Goal: Task Accomplishment & Management: Manage account settings

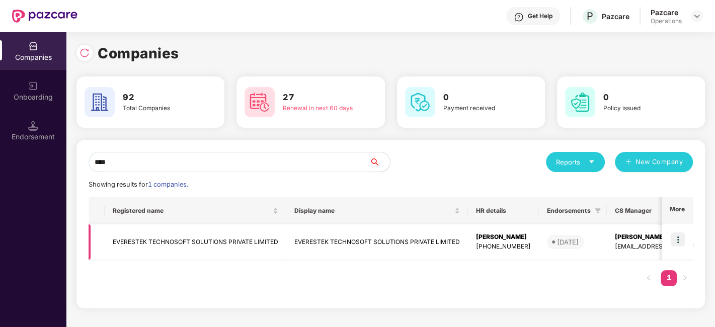
type input "****"
click at [175, 237] on td "EVERESTEK TECHNOSOFT SOLUTIONS PRIVATE LIMITED" at bounding box center [196, 243] width 182 height 36
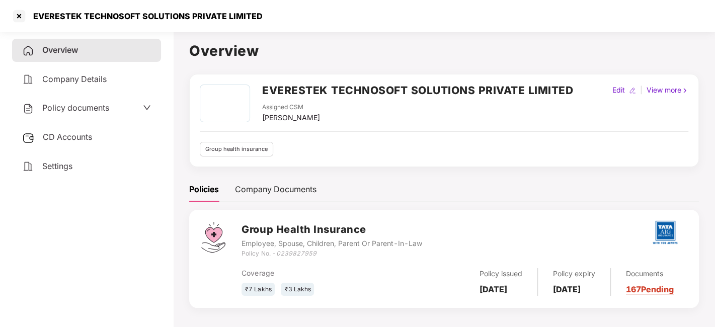
click at [61, 104] on span "Policy documents" at bounding box center [75, 108] width 67 height 10
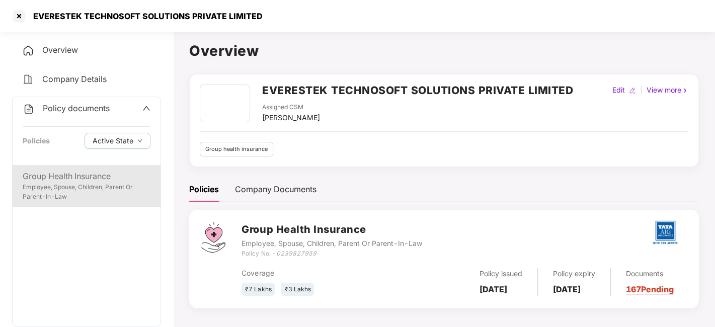
click at [80, 174] on div "Group Health Insurance" at bounding box center [87, 176] width 128 height 13
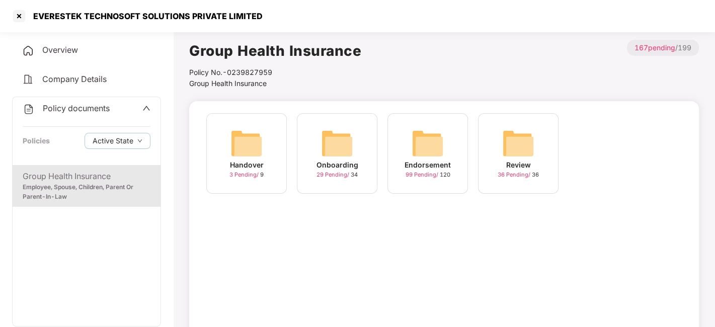
click at [442, 130] on img at bounding box center [428, 143] width 32 height 32
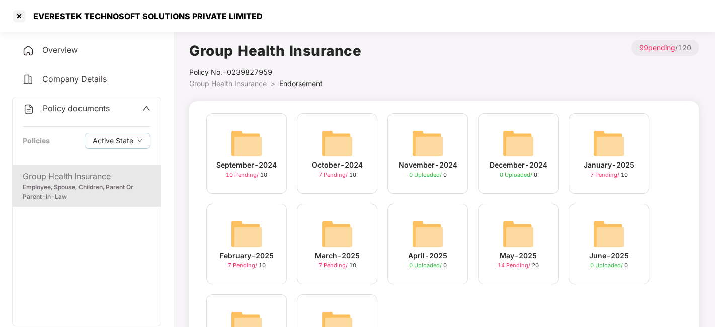
scroll to position [82, 0]
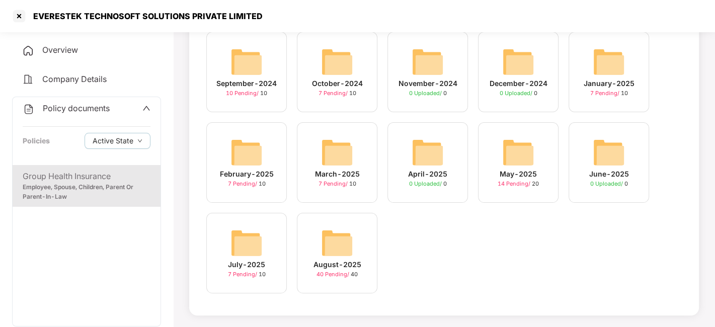
click at [337, 242] on img at bounding box center [337, 243] width 32 height 32
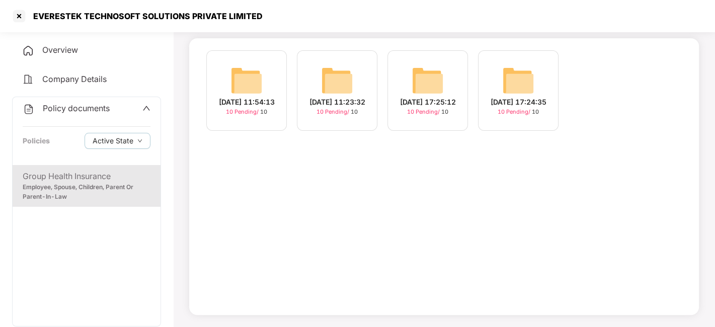
scroll to position [62, 0]
click at [520, 77] on img at bounding box center [518, 81] width 32 height 32
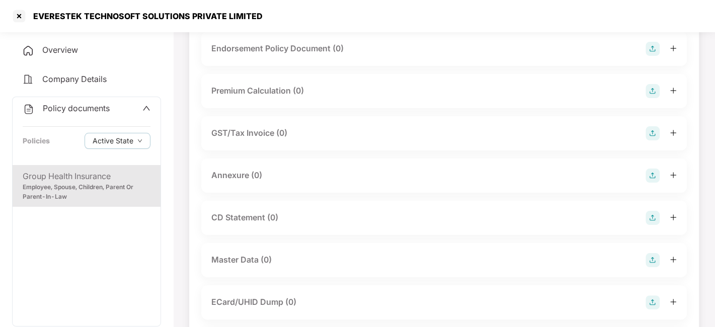
scroll to position [0, 0]
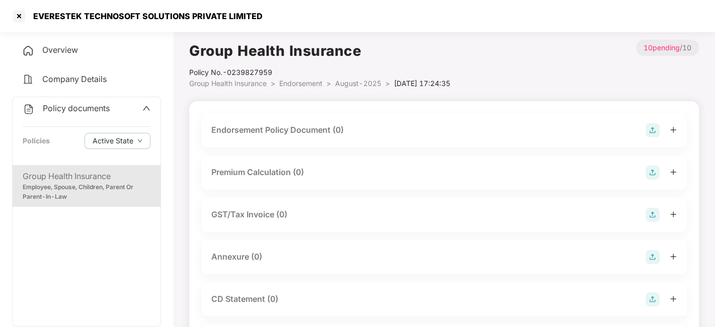
click at [648, 130] on img at bounding box center [653, 130] width 14 height 14
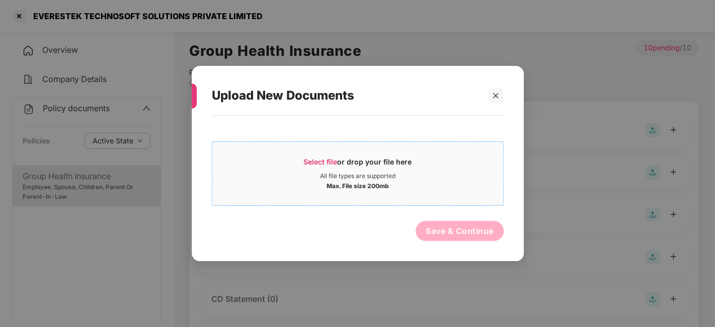
click at [470, 172] on div "All file types are supported" at bounding box center [357, 176] width 291 height 8
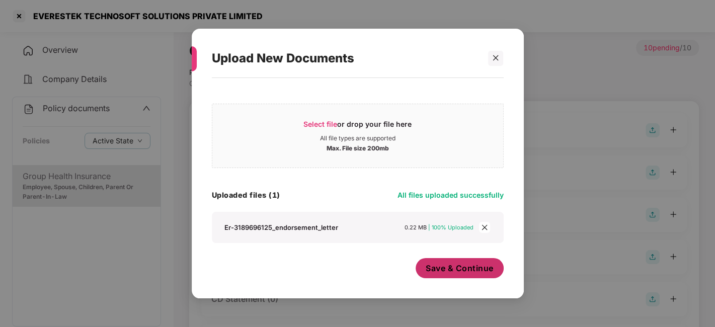
click at [440, 270] on span "Save & Continue" at bounding box center [460, 268] width 68 height 11
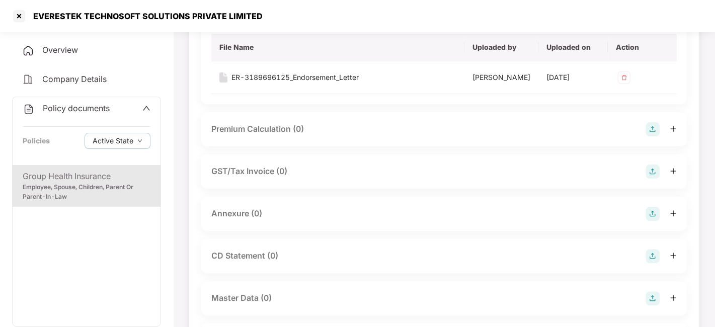
scroll to position [119, 0]
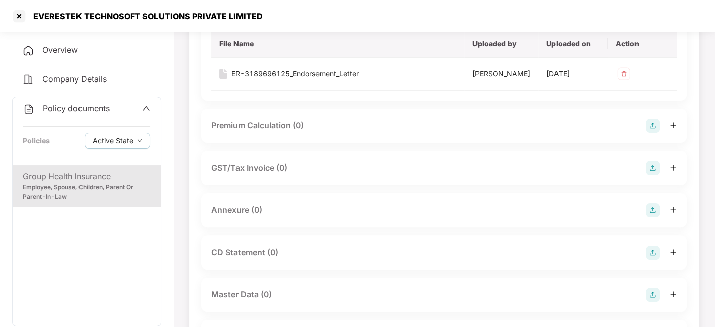
click at [653, 216] on img at bounding box center [653, 210] width 14 height 14
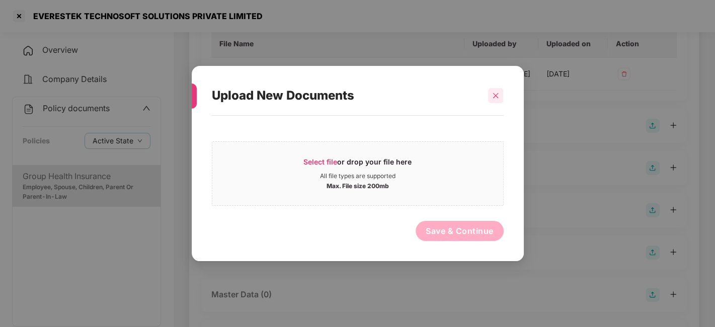
click at [494, 97] on icon "close" at bounding box center [496, 96] width 6 height 6
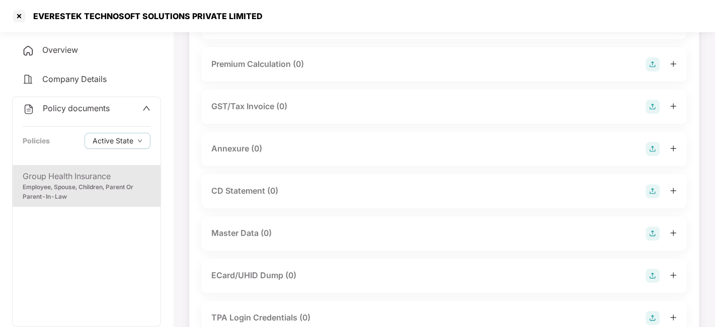
scroll to position [181, 0]
click at [654, 154] on img at bounding box center [653, 148] width 14 height 14
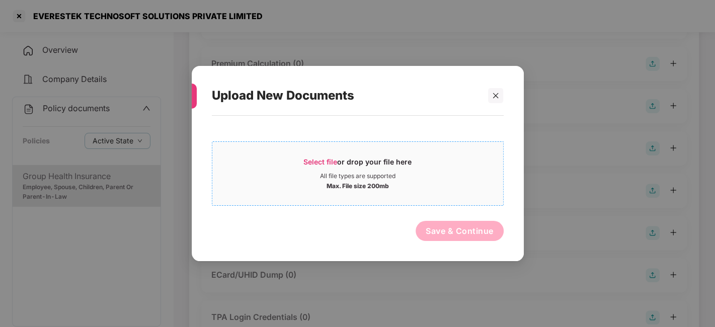
click at [492, 171] on div "Select file or drop your file here" at bounding box center [357, 164] width 291 height 15
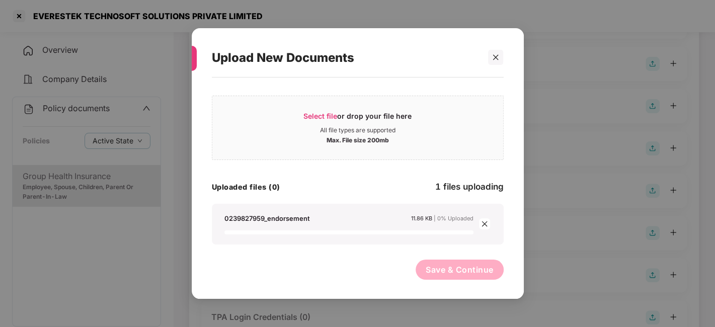
scroll to position [0, 0]
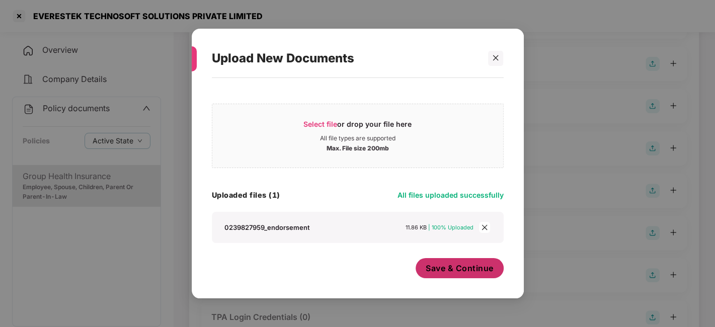
click at [446, 274] on span "Save & Continue" at bounding box center [460, 268] width 68 height 11
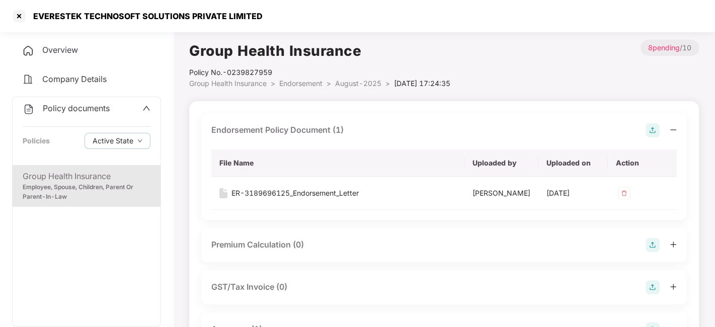
click at [369, 81] on span "August-2025" at bounding box center [358, 83] width 46 height 9
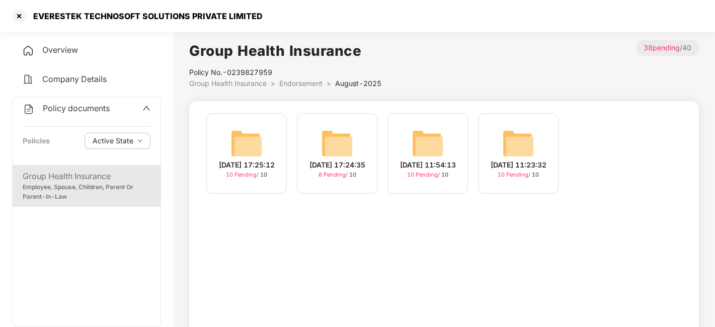
scroll to position [62, 0]
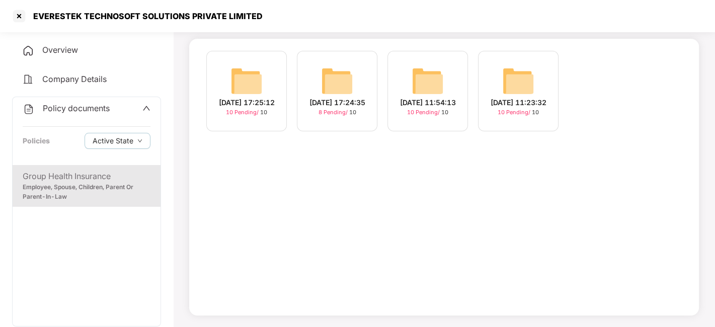
click at [247, 81] on img at bounding box center [247, 81] width 32 height 32
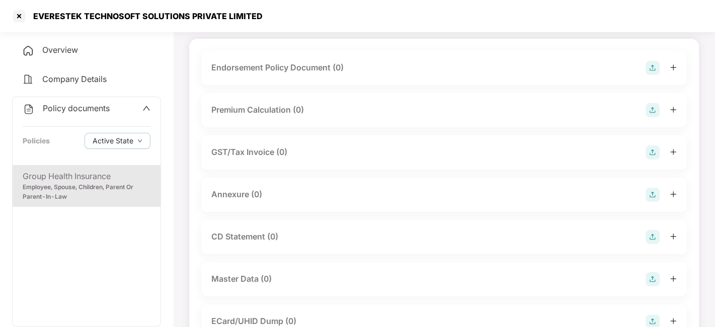
scroll to position [0, 0]
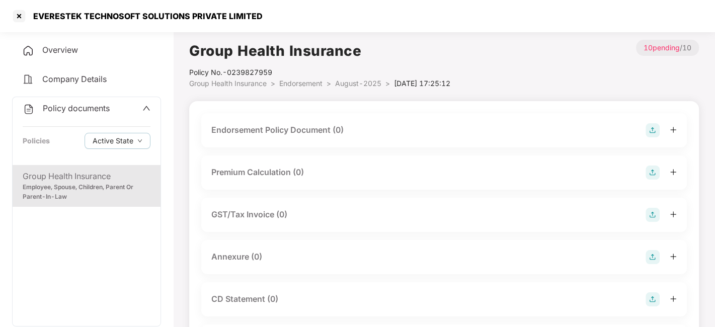
click at [654, 130] on img at bounding box center [653, 130] width 14 height 14
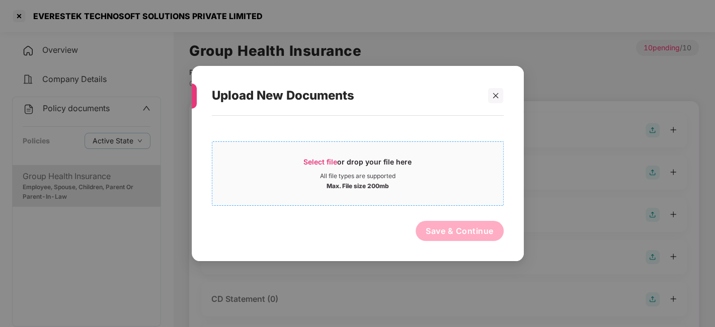
click at [443, 173] on div "All file types are supported" at bounding box center [357, 176] width 291 height 8
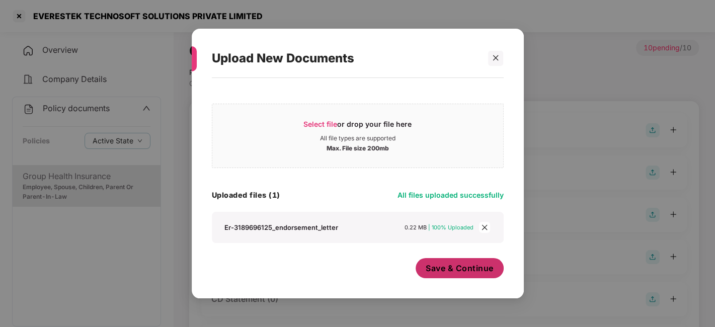
click at [446, 271] on span "Save & Continue" at bounding box center [460, 268] width 68 height 11
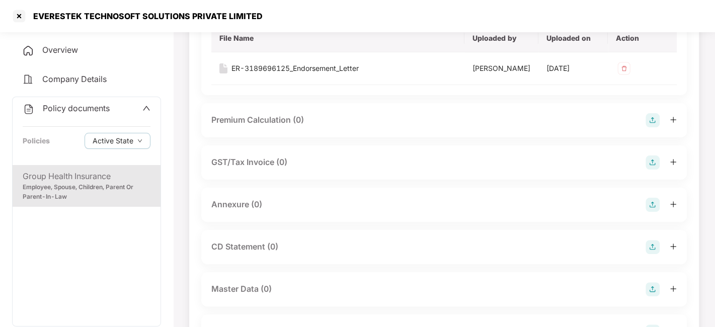
scroll to position [168, 0]
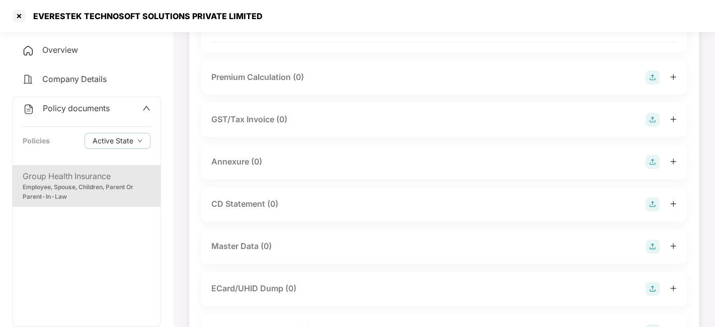
click at [651, 169] on img at bounding box center [653, 162] width 14 height 14
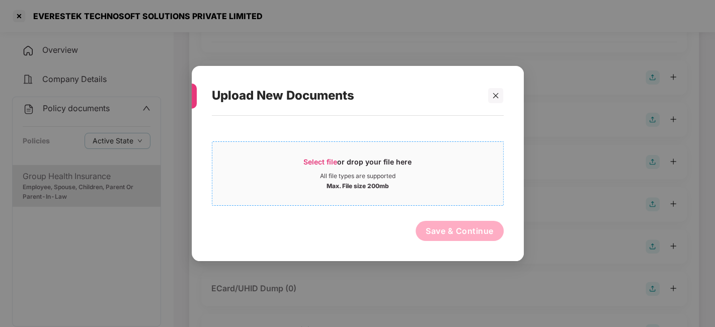
click at [434, 172] on div "All file types are supported" at bounding box center [357, 176] width 291 height 8
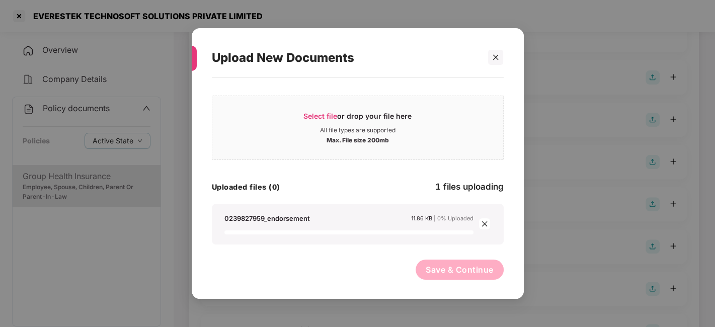
scroll to position [0, 0]
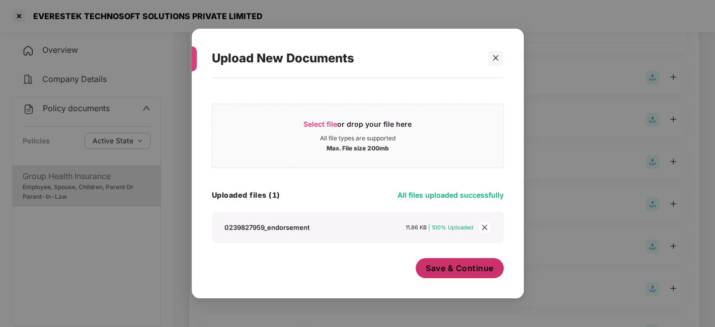
click at [458, 272] on span "Save & Continue" at bounding box center [460, 268] width 68 height 11
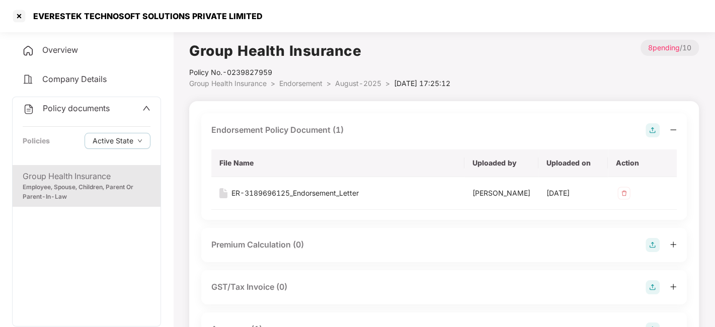
click at [351, 86] on span "August-2025" at bounding box center [358, 83] width 46 height 9
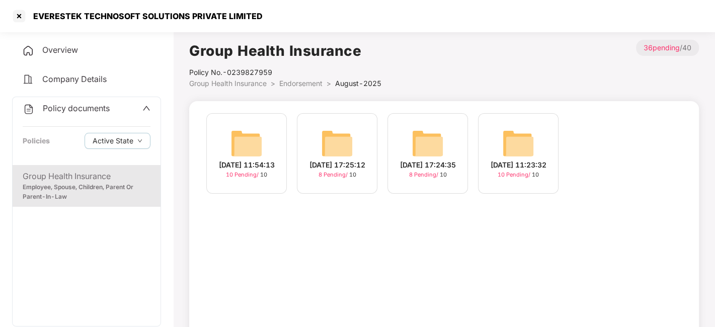
scroll to position [62, 0]
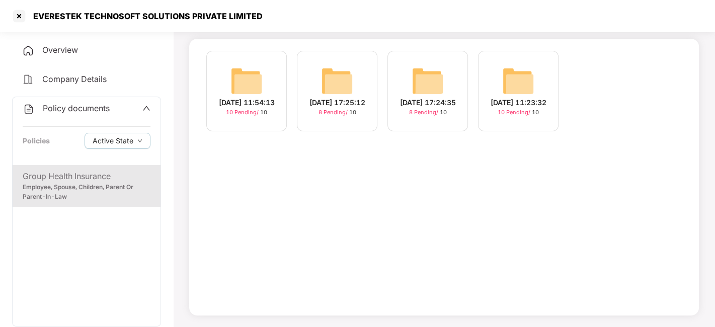
click at [507, 97] on div "[DATE] 11:23:32" at bounding box center [519, 102] width 56 height 11
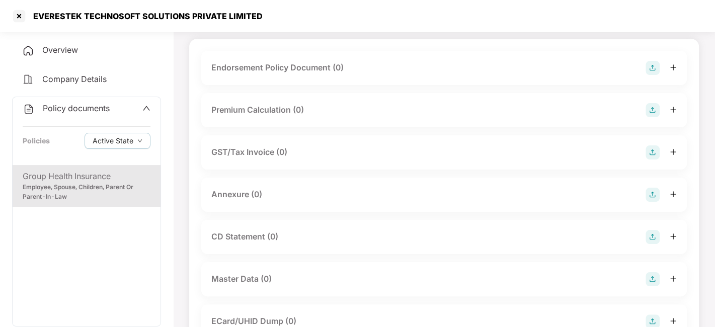
scroll to position [0, 0]
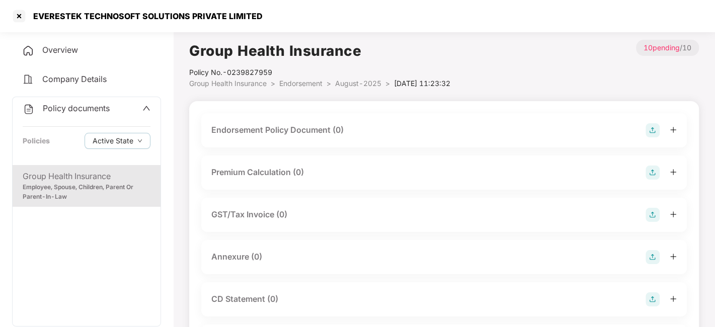
click at [650, 130] on img at bounding box center [653, 130] width 14 height 14
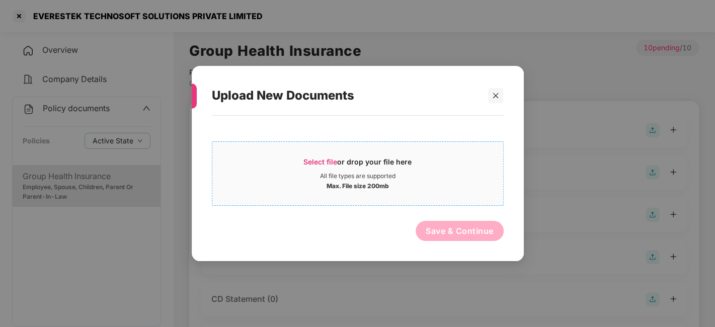
click at [482, 154] on span "Select file or drop your file here All file types are supported Max. File size …" at bounding box center [357, 174] width 291 height 48
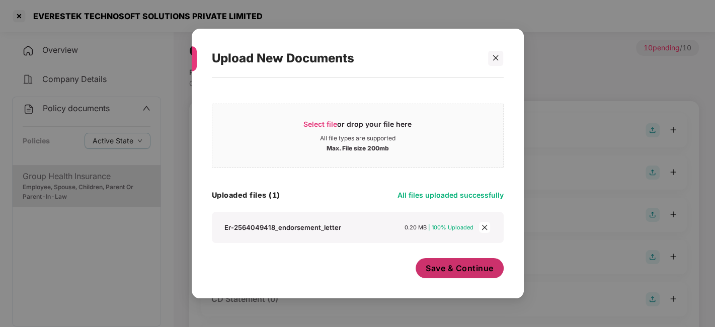
click at [429, 264] on span "Save & Continue" at bounding box center [460, 268] width 68 height 11
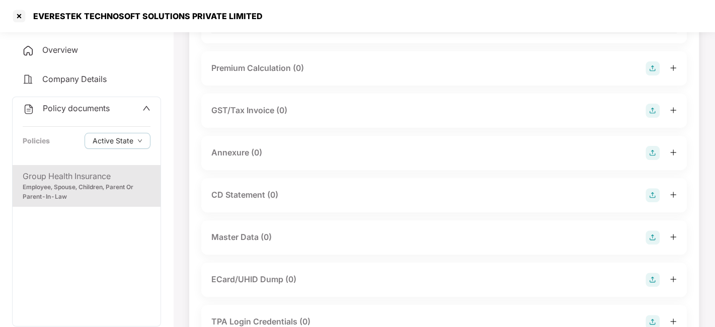
scroll to position [182, 0]
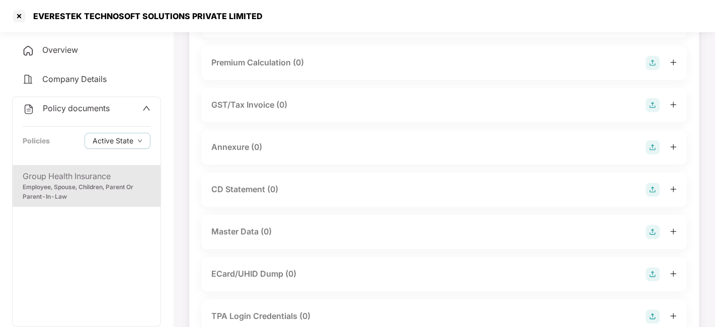
click at [653, 155] on img at bounding box center [653, 147] width 14 height 14
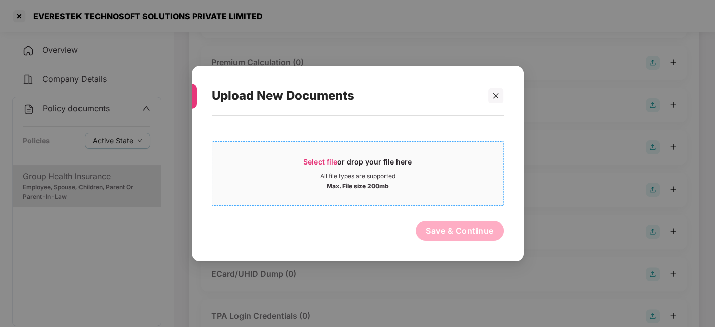
click at [434, 168] on div "Select file or drop your file here" at bounding box center [357, 164] width 291 height 15
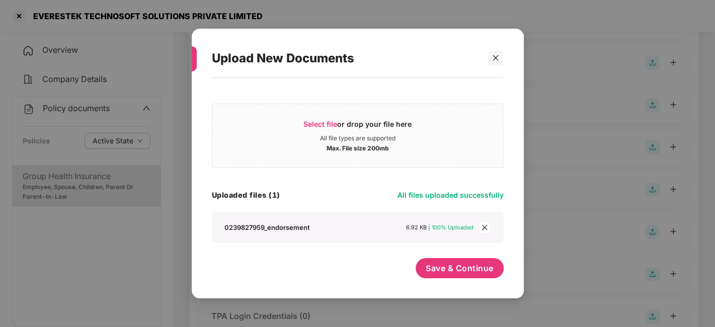
scroll to position [0, 0]
click at [428, 272] on span "Save & Continue" at bounding box center [460, 268] width 68 height 11
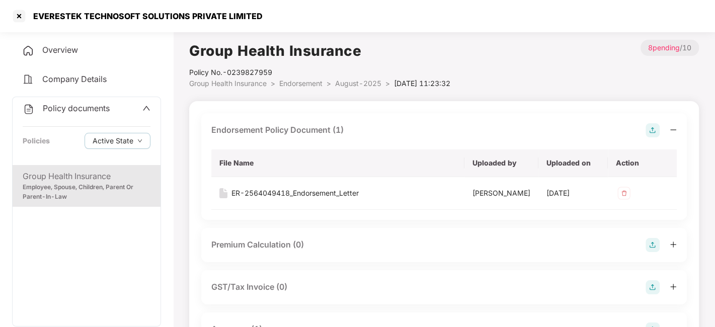
click at [352, 84] on span "August-2025" at bounding box center [358, 83] width 46 height 9
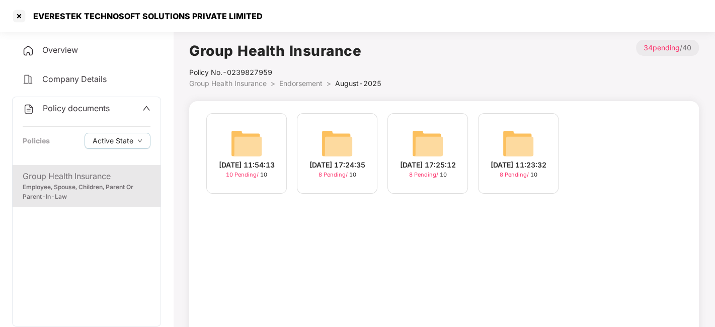
scroll to position [62, 0]
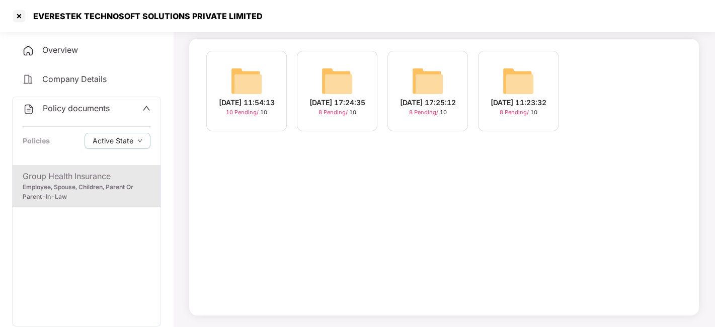
click at [241, 72] on img at bounding box center [247, 81] width 32 height 32
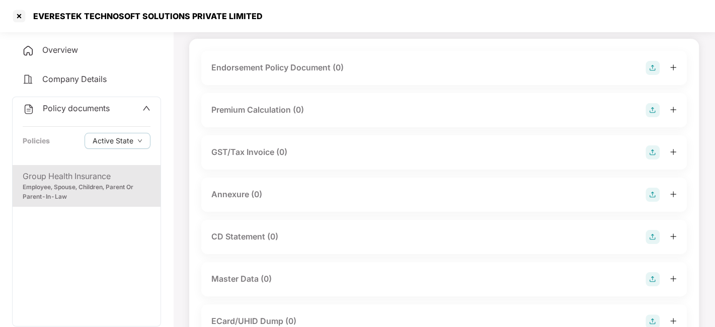
scroll to position [0, 0]
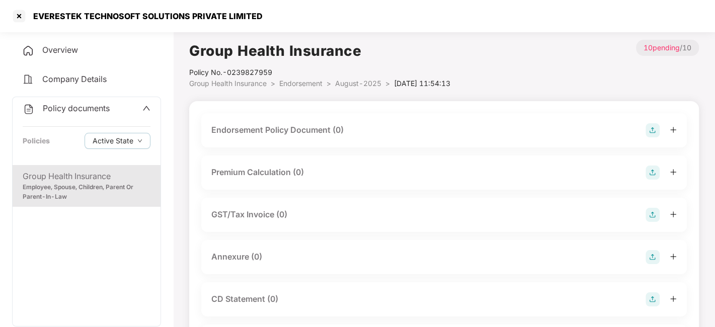
click at [650, 127] on img at bounding box center [653, 130] width 14 height 14
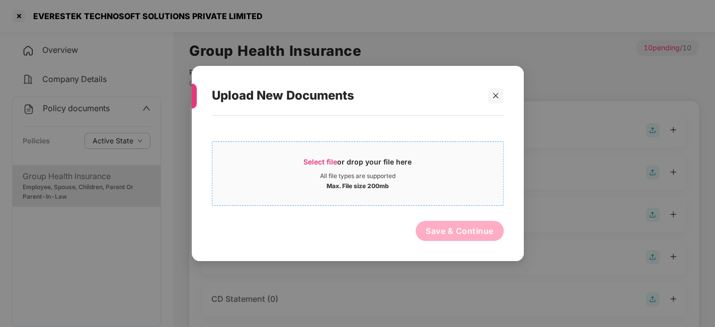
click at [442, 178] on div "All file types are supported" at bounding box center [357, 176] width 291 height 8
click at [290, 172] on div "All file types are supported" at bounding box center [357, 176] width 291 height 8
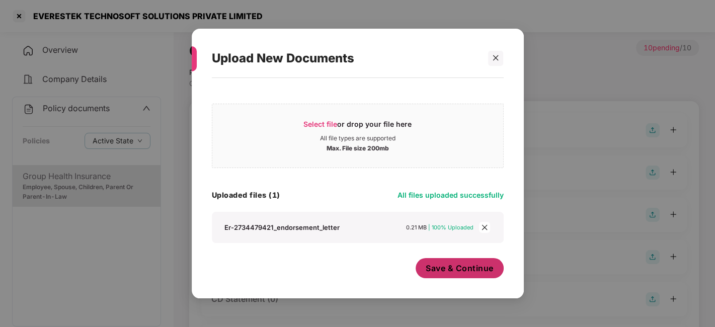
click at [466, 268] on span "Save & Continue" at bounding box center [460, 268] width 68 height 11
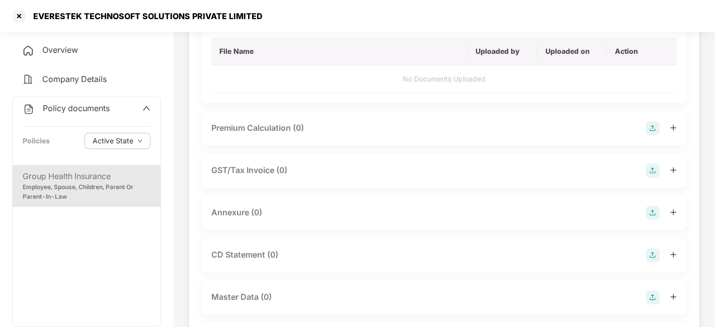
scroll to position [113, 0]
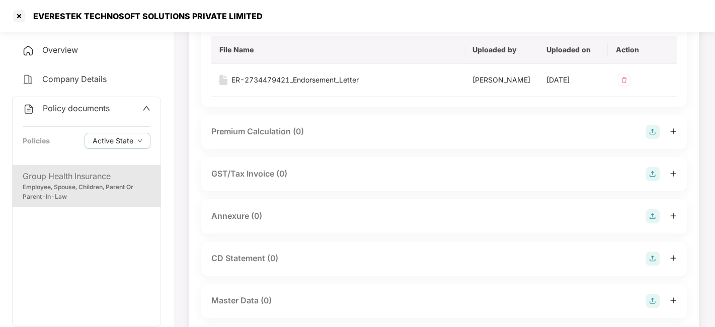
click at [655, 207] on div "Annexure (0)" at bounding box center [444, 216] width 486 height 34
click at [650, 223] on img at bounding box center [653, 216] width 14 height 14
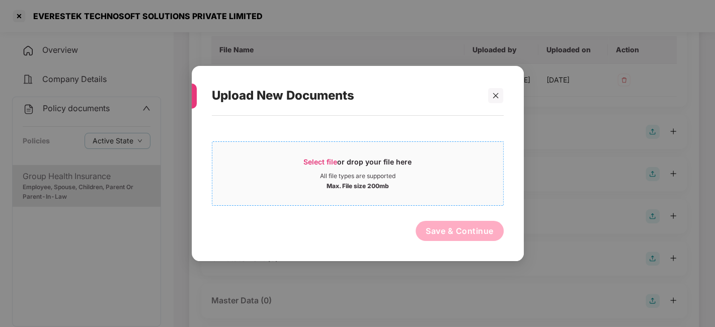
click at [450, 190] on div "Max. File size 200mb" at bounding box center [357, 185] width 291 height 10
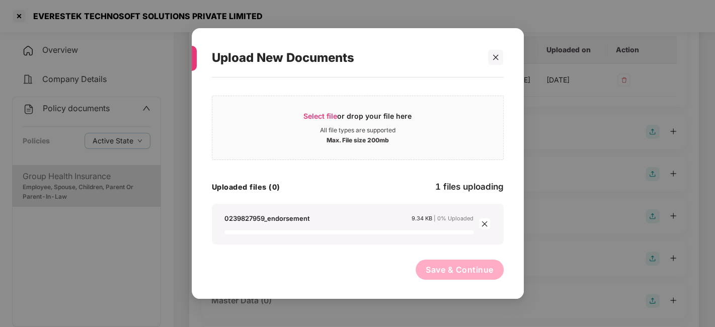
scroll to position [0, 0]
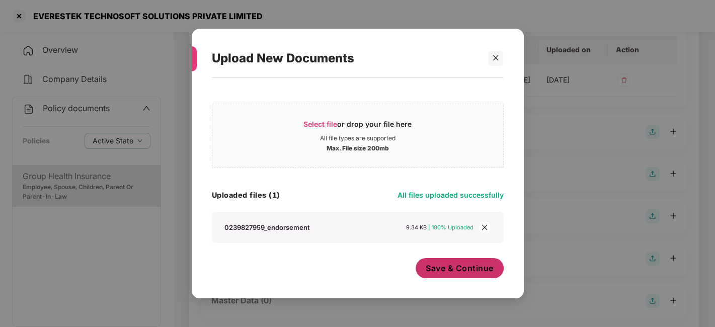
click at [437, 269] on span "Save & Continue" at bounding box center [460, 268] width 68 height 11
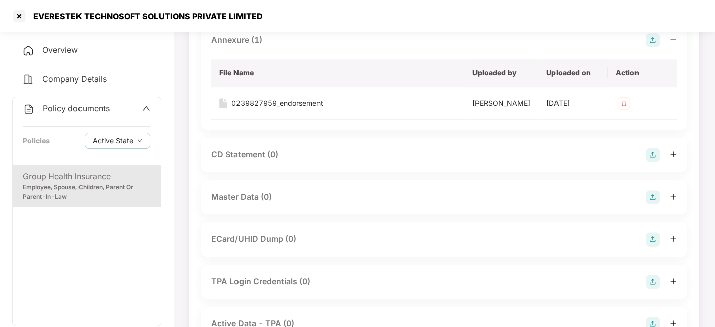
scroll to position [291, 0]
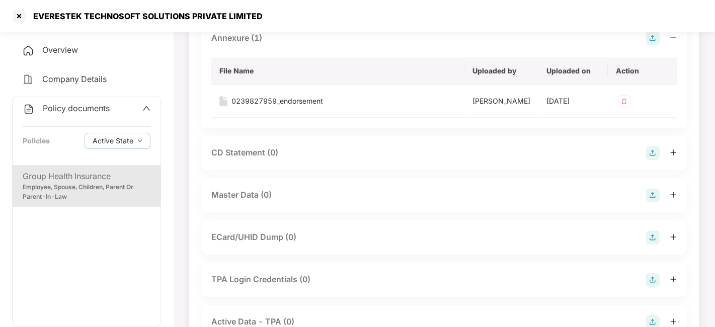
click at [651, 202] on img at bounding box center [653, 195] width 14 height 14
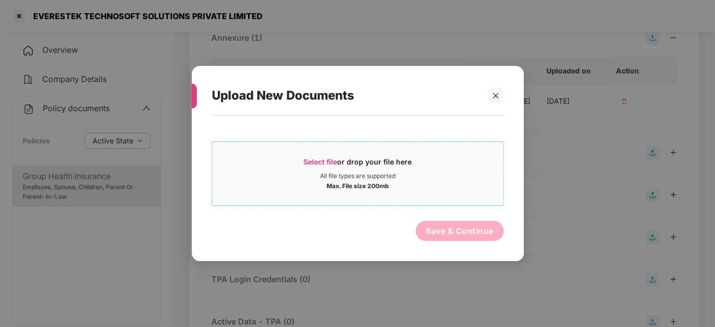
click at [423, 183] on div "Max. File size 200mb" at bounding box center [357, 185] width 291 height 10
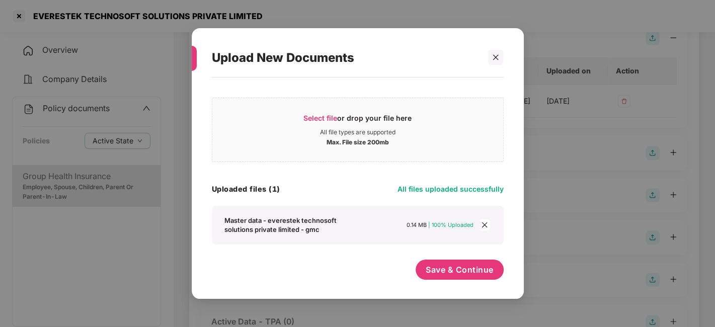
scroll to position [6, 0]
click at [443, 265] on span "Save & Continue" at bounding box center [460, 269] width 68 height 11
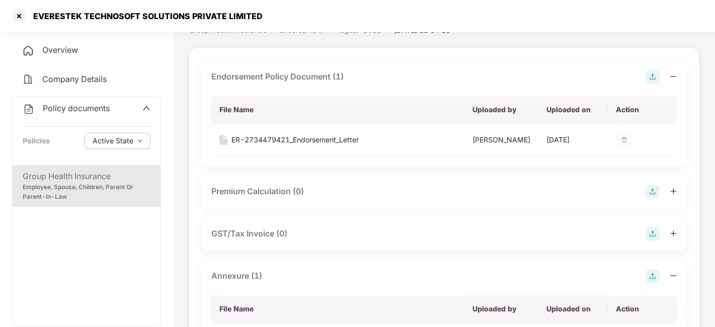
scroll to position [0, 0]
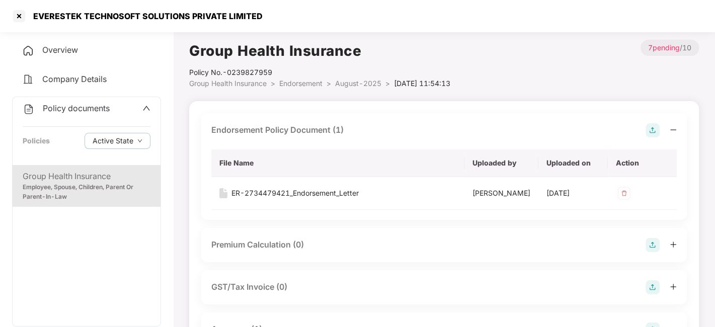
click at [349, 84] on span "August-2025" at bounding box center [358, 83] width 46 height 9
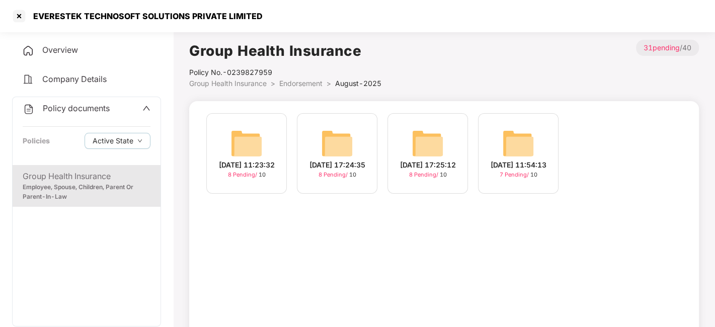
scroll to position [62, 0]
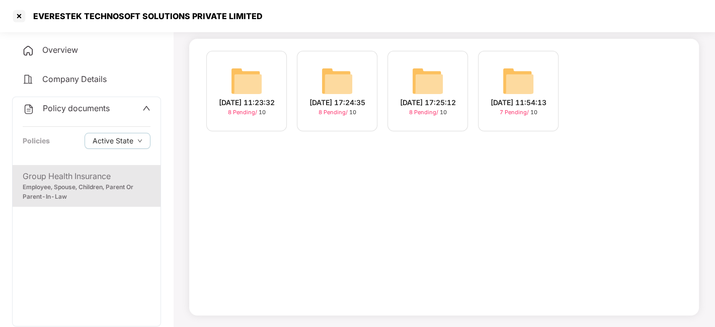
click at [254, 81] on img at bounding box center [247, 81] width 32 height 32
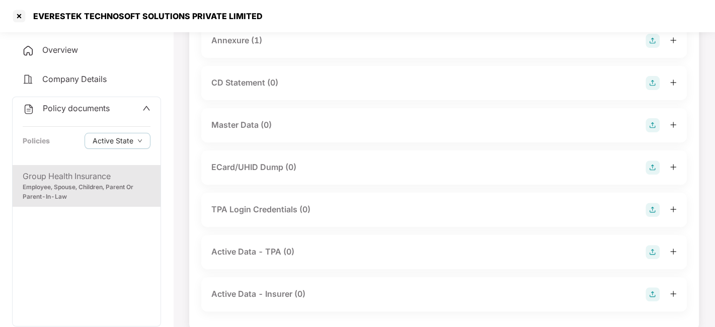
scroll to position [219, 0]
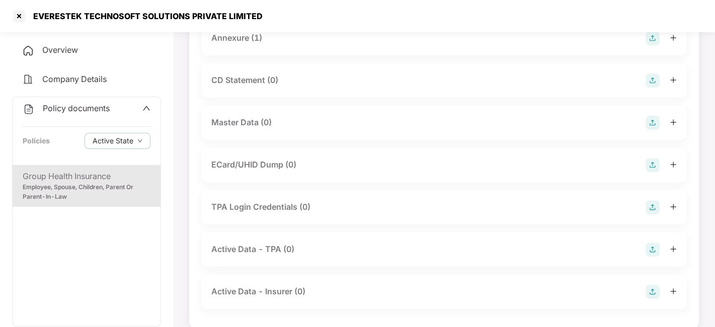
click at [643, 123] on div "Master Data (0)" at bounding box center [444, 123] width 466 height 14
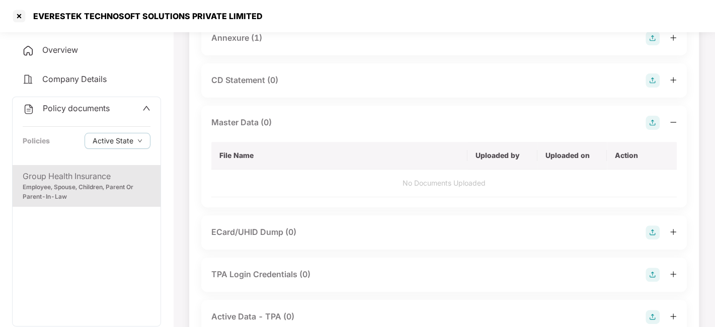
click at [651, 124] on img at bounding box center [653, 123] width 14 height 14
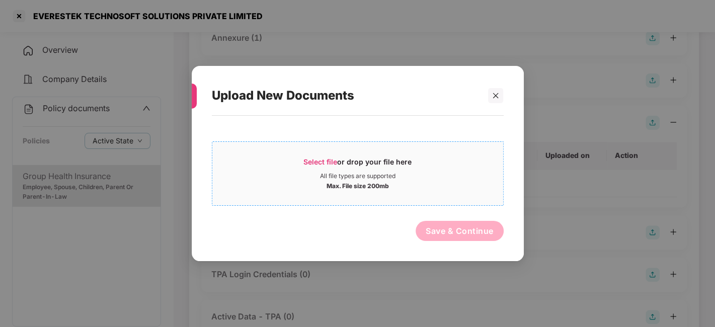
click at [427, 183] on div "Max. File size 200mb" at bounding box center [357, 185] width 291 height 10
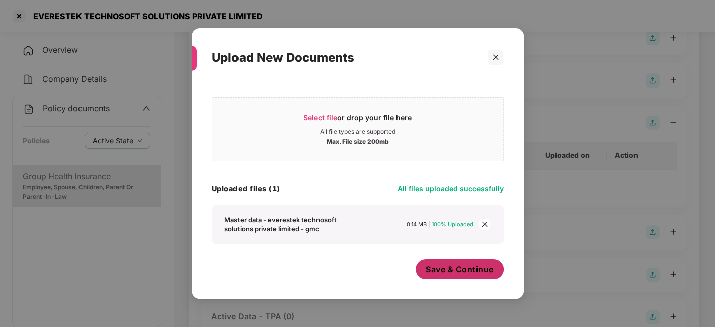
click at [468, 262] on button "Save & Continue" at bounding box center [460, 269] width 88 height 20
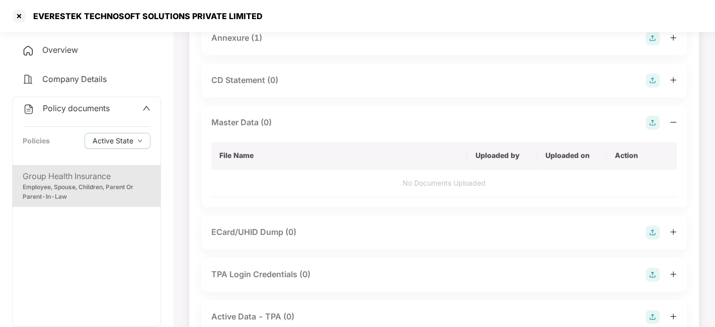
scroll to position [0, 0]
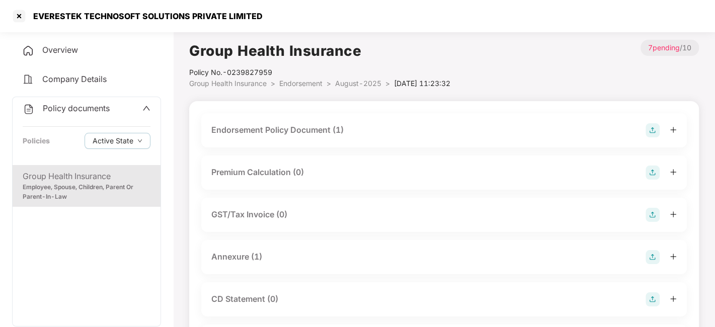
click at [348, 88] on li "August-2025 >" at bounding box center [364, 83] width 59 height 11
click at [352, 85] on span "August-2025" at bounding box center [358, 83] width 46 height 9
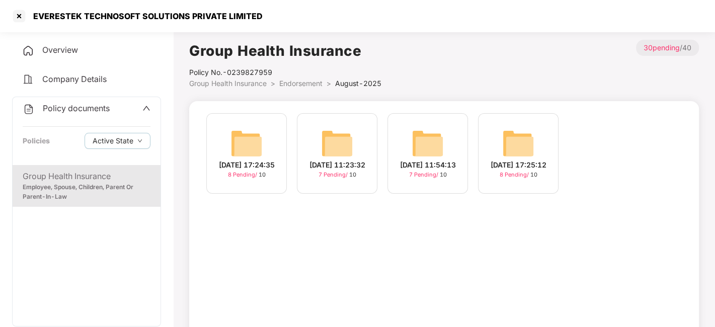
scroll to position [62, 0]
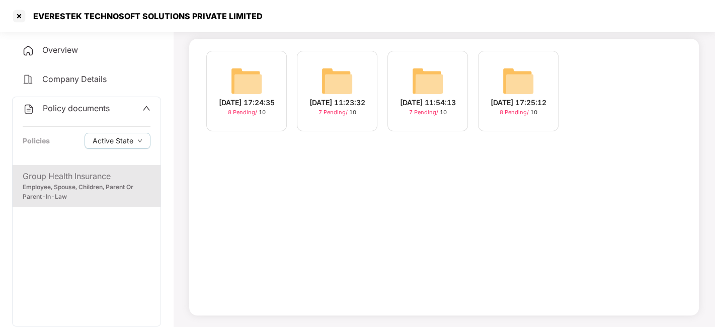
click at [251, 97] on div "[DATE] 17:24:35" at bounding box center [247, 102] width 56 height 11
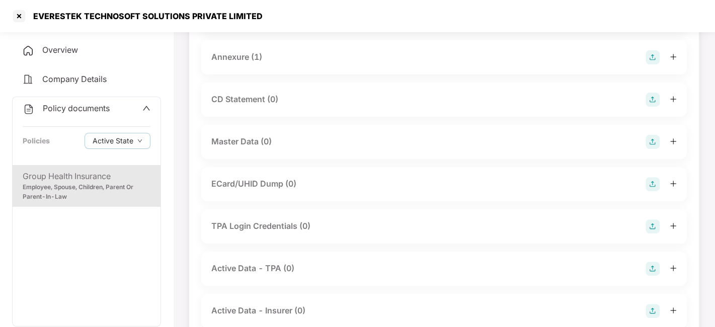
scroll to position [201, 0]
click at [651, 137] on img at bounding box center [653, 141] width 14 height 14
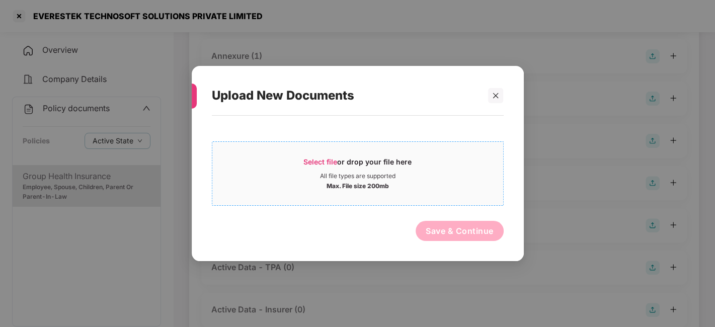
click at [412, 154] on span "Select file or drop your file here All file types are supported Max. File size …" at bounding box center [357, 174] width 291 height 48
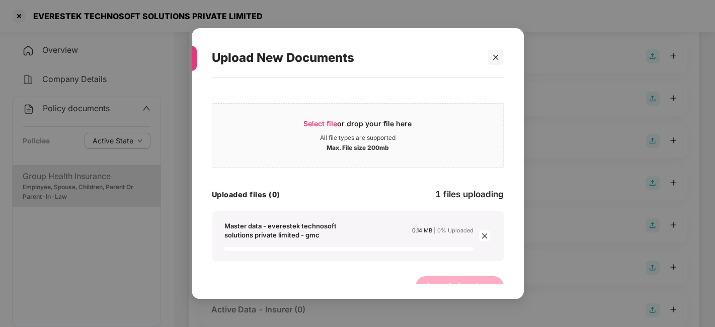
scroll to position [17, 0]
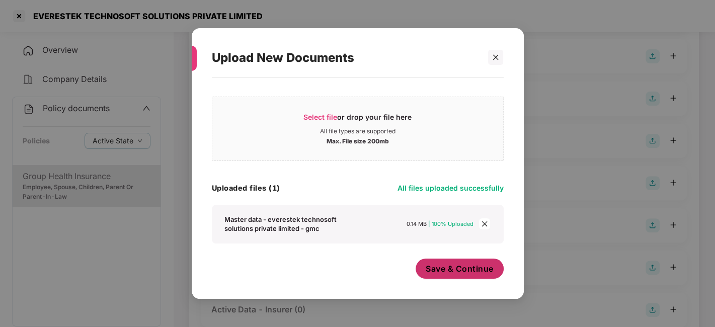
click at [454, 271] on span "Save & Continue" at bounding box center [460, 268] width 68 height 11
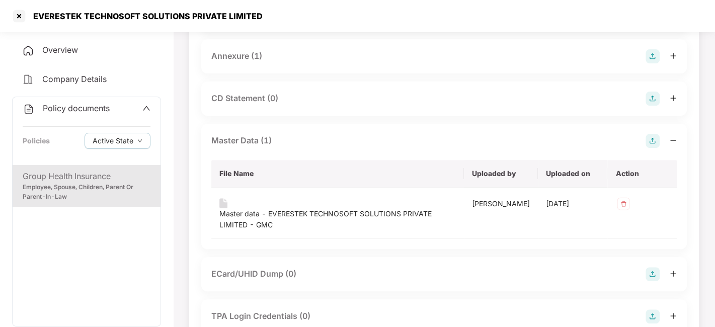
scroll to position [0, 0]
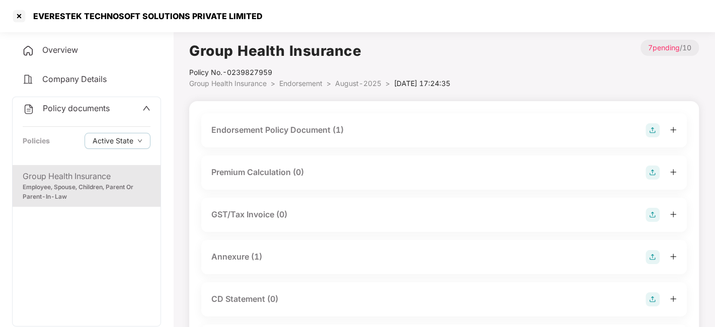
click at [346, 83] on span "August-2025" at bounding box center [358, 83] width 46 height 9
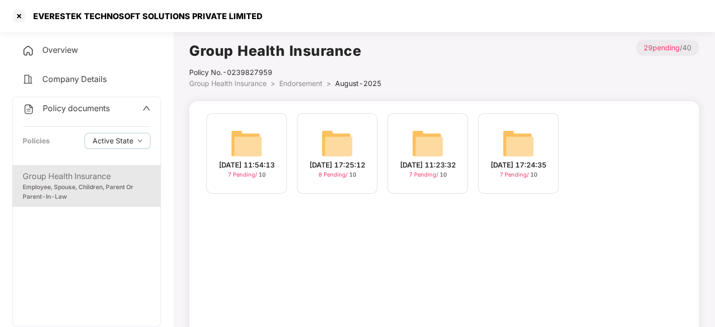
scroll to position [62, 0]
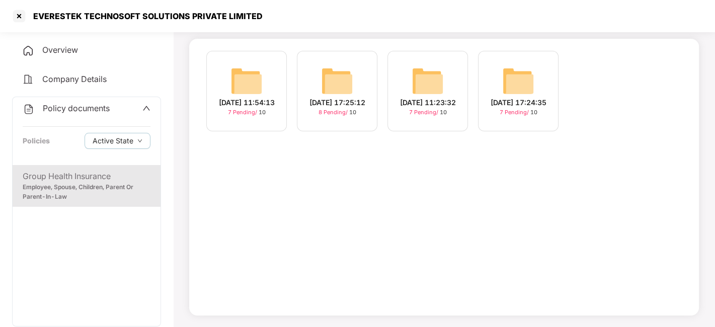
click at [348, 65] on img at bounding box center [337, 81] width 32 height 32
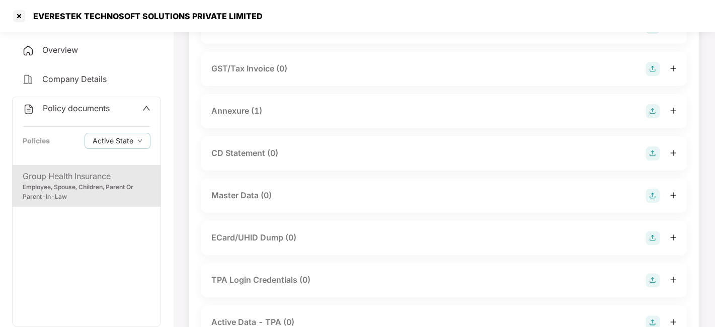
scroll to position [188, 0]
click at [646, 153] on img at bounding box center [653, 153] width 14 height 14
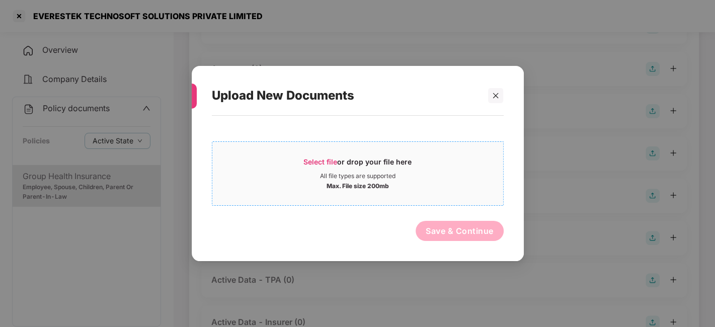
click at [457, 157] on div "Select file or drop your file here" at bounding box center [357, 164] width 291 height 15
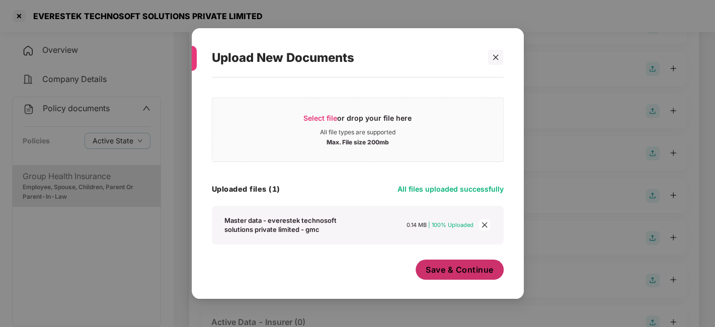
scroll to position [6, 0]
click at [484, 271] on span "Save & Continue" at bounding box center [460, 269] width 68 height 11
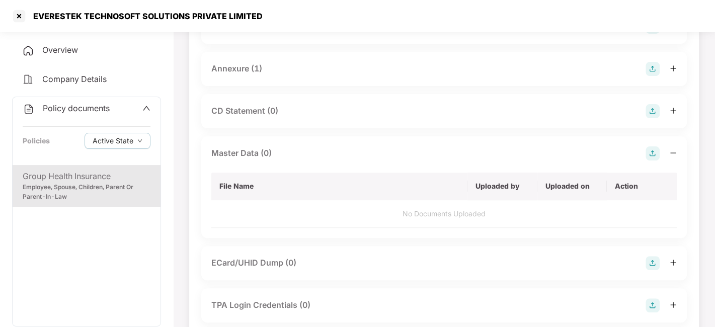
scroll to position [0, 0]
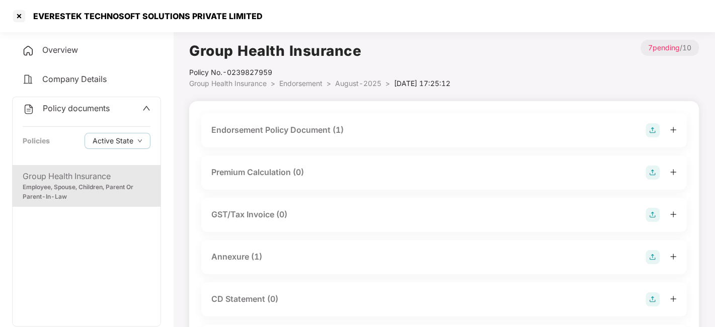
click at [358, 80] on span "August-2025" at bounding box center [358, 83] width 46 height 9
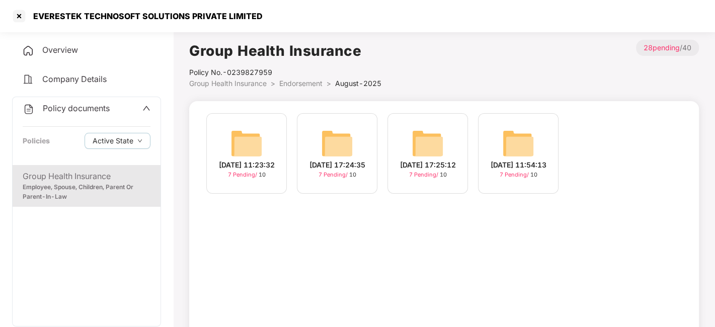
scroll to position [62, 0]
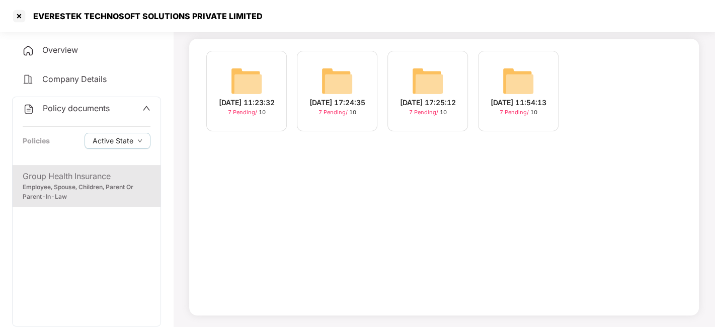
click at [87, 109] on span "Policy documents" at bounding box center [76, 108] width 67 height 10
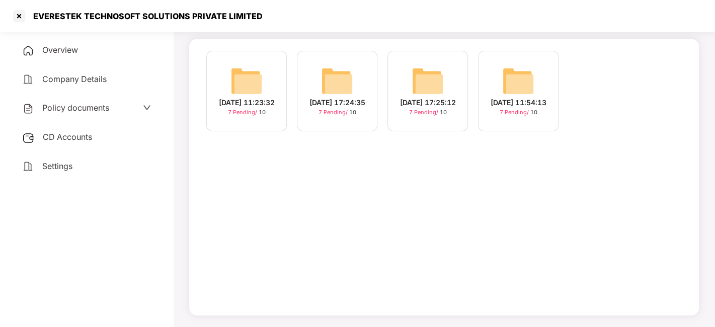
click at [73, 134] on span "CD Accounts" at bounding box center [67, 137] width 49 height 10
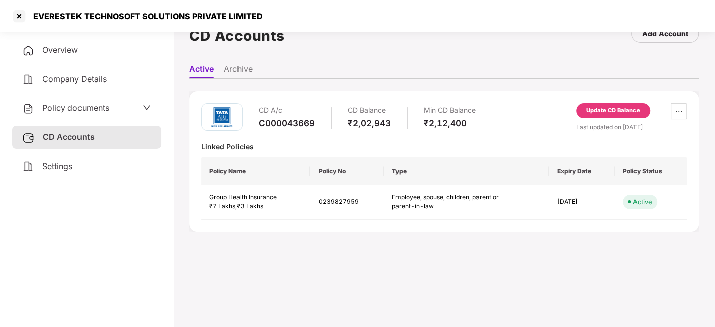
scroll to position [0, 0]
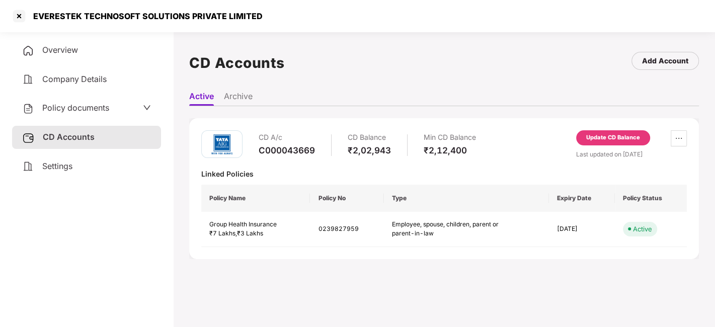
click at [616, 138] on div "Update CD Balance" at bounding box center [613, 137] width 54 height 9
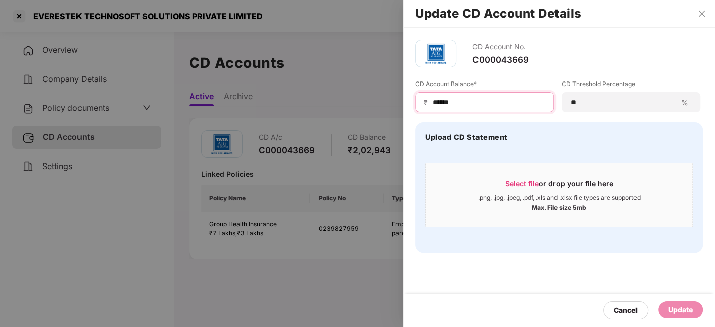
click at [464, 100] on input "******" at bounding box center [489, 102] width 114 height 11
type input "*"
type input "******"
click at [680, 310] on div "Update" at bounding box center [681, 310] width 25 height 11
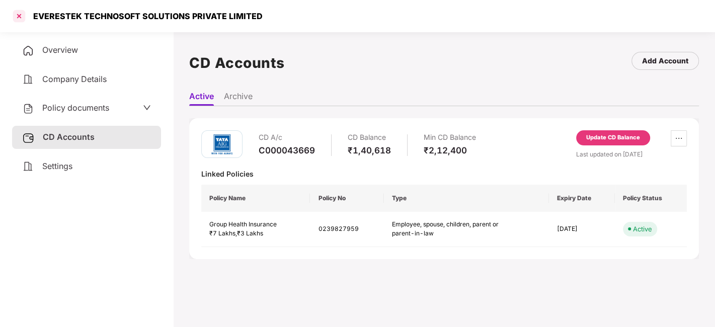
click at [20, 15] on div at bounding box center [19, 16] width 16 height 16
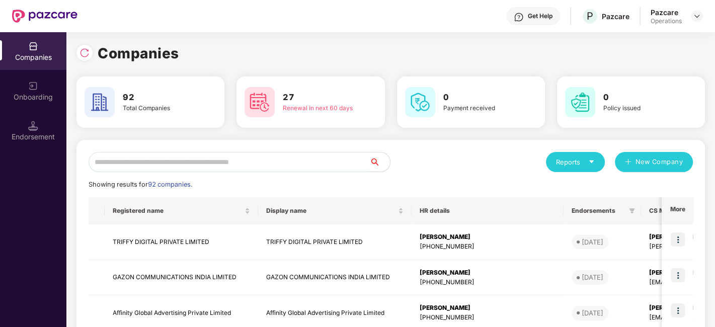
click at [169, 156] on input "text" at bounding box center [229, 162] width 281 height 20
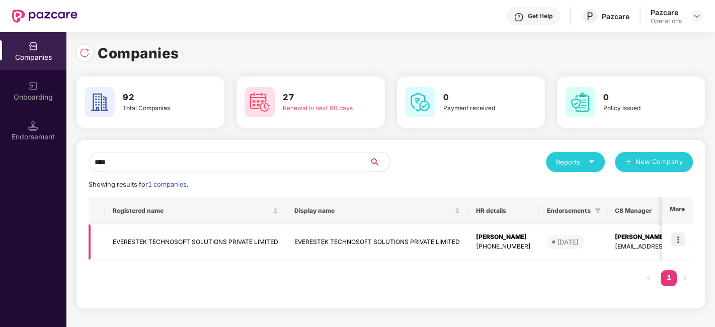
type input "****"
click at [678, 238] on img at bounding box center [678, 240] width 14 height 14
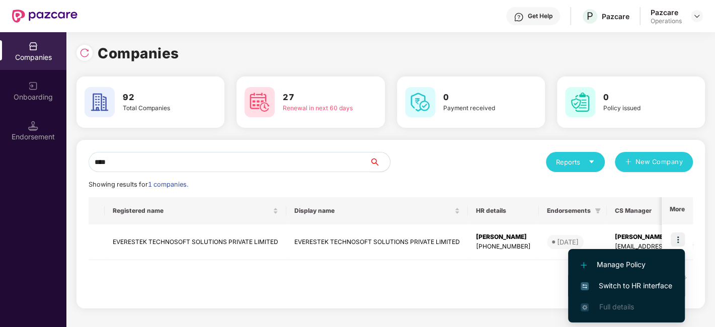
click at [627, 284] on span "Switch to HR interface" at bounding box center [627, 285] width 92 height 11
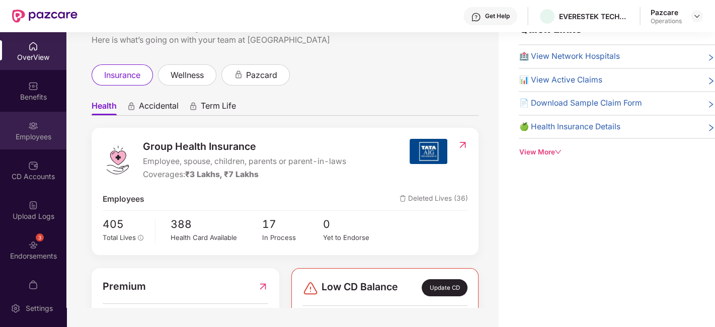
click at [21, 125] on div "Employees" at bounding box center [33, 131] width 66 height 38
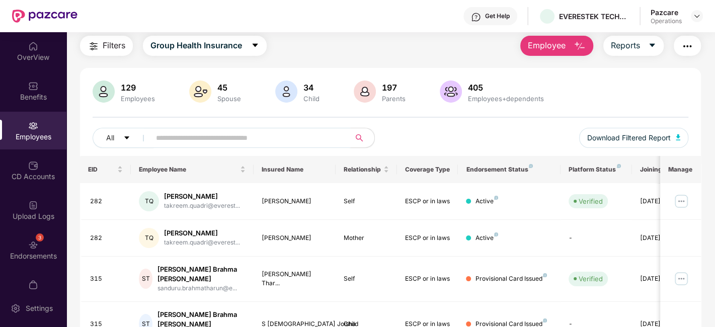
click at [265, 142] on input "text" at bounding box center [246, 137] width 181 height 15
paste input "***"
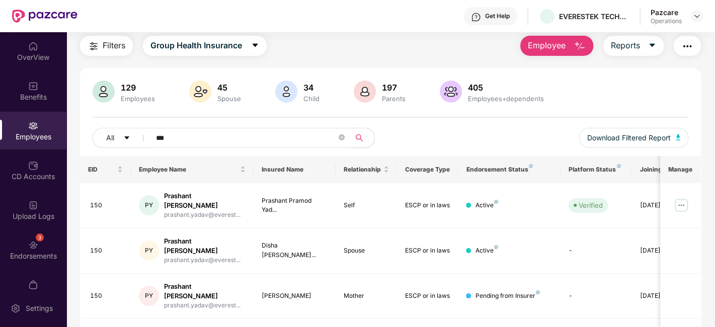
type input "***"
click at [344, 139] on icon "close-circle" at bounding box center [342, 137] width 6 height 6
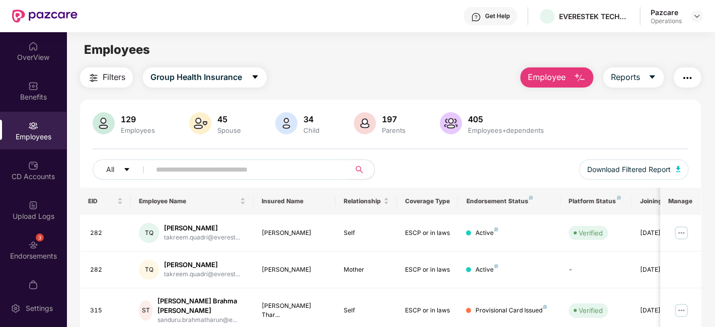
click at [687, 80] on img "button" at bounding box center [688, 78] width 12 height 12
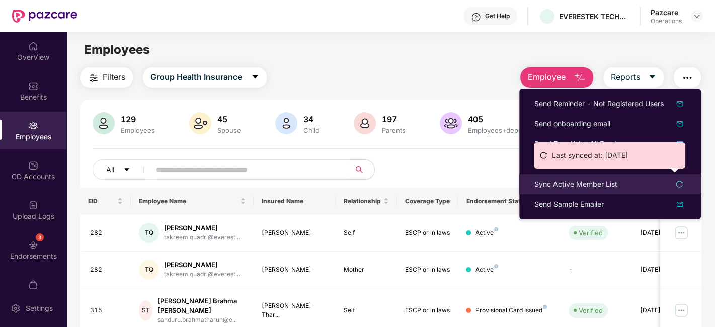
click at [679, 181] on icon "reload" at bounding box center [680, 184] width 7 height 7
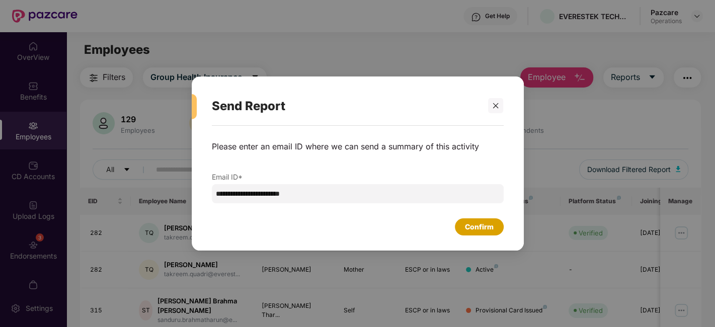
click at [469, 228] on div "Confirm" at bounding box center [479, 227] width 29 height 11
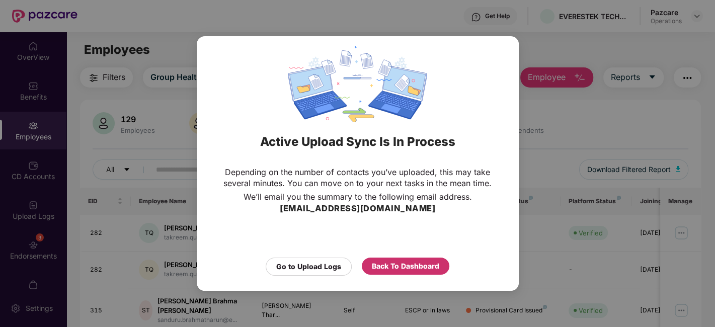
click at [406, 265] on div "Back To Dashboard" at bounding box center [405, 266] width 67 height 11
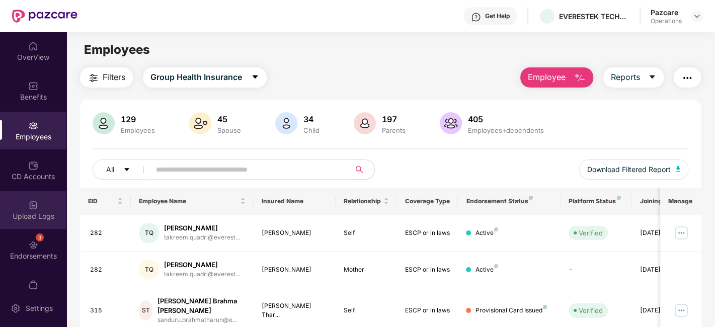
click at [21, 212] on div "Upload Logs" at bounding box center [33, 216] width 66 height 10
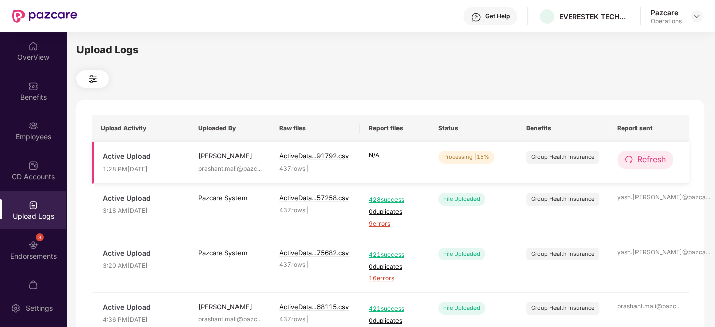
click at [650, 158] on span "Refresh" at bounding box center [651, 160] width 29 height 13
click at [650, 158] on span "Refresh" at bounding box center [652, 160] width 29 height 13
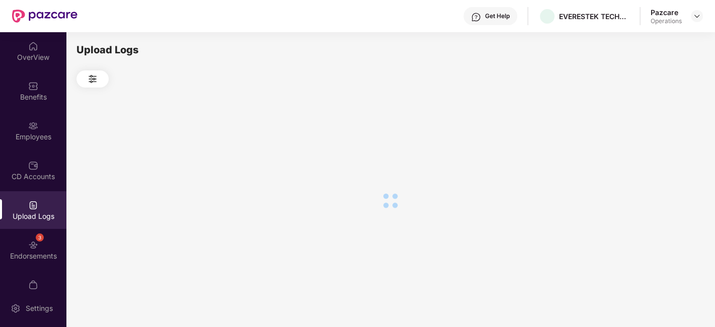
click at [650, 158] on div at bounding box center [391, 201] width 628 height 227
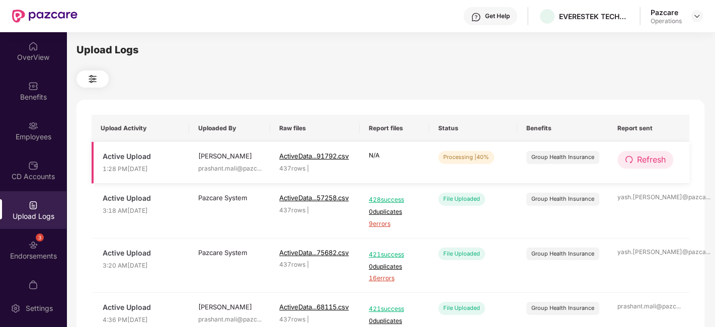
click at [648, 159] on span "Refresh" at bounding box center [651, 160] width 29 height 13
click at [648, 159] on span "Refresh" at bounding box center [652, 160] width 29 height 13
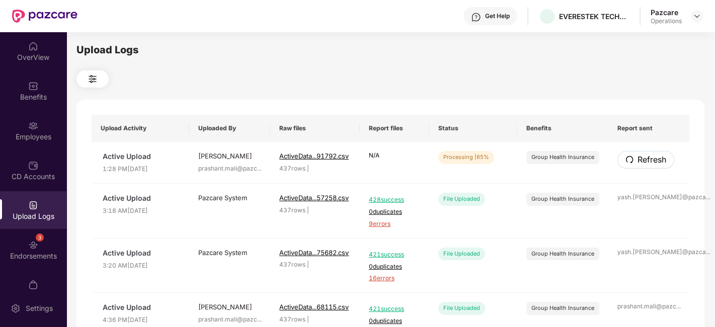
click at [648, 159] on span "Refresh" at bounding box center [652, 160] width 29 height 13
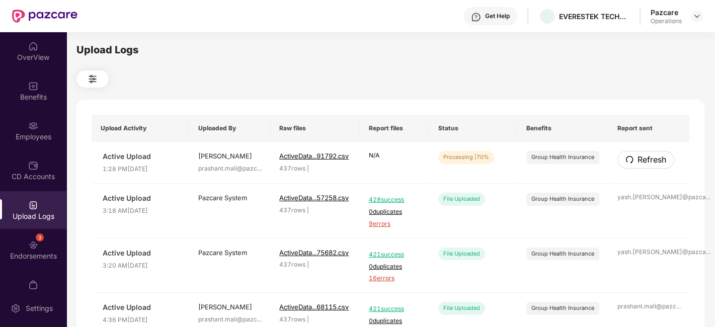
click at [648, 159] on span "Refresh" at bounding box center [652, 160] width 29 height 13
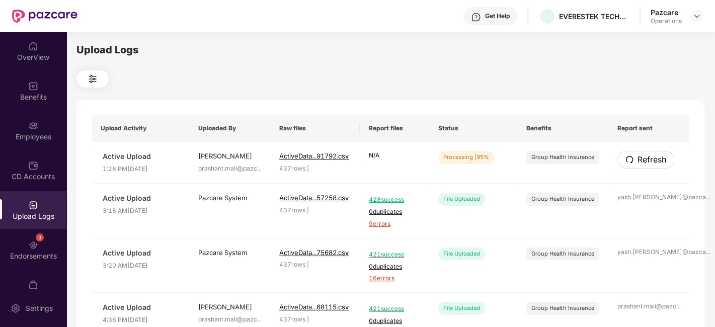
click at [648, 159] on span "Refresh" at bounding box center [652, 160] width 29 height 13
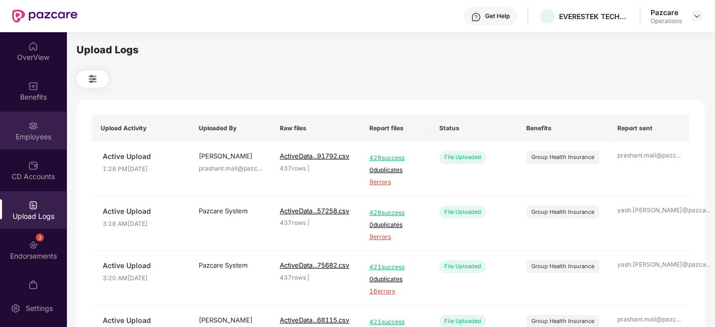
click at [18, 132] on div "Employees" at bounding box center [33, 137] width 66 height 10
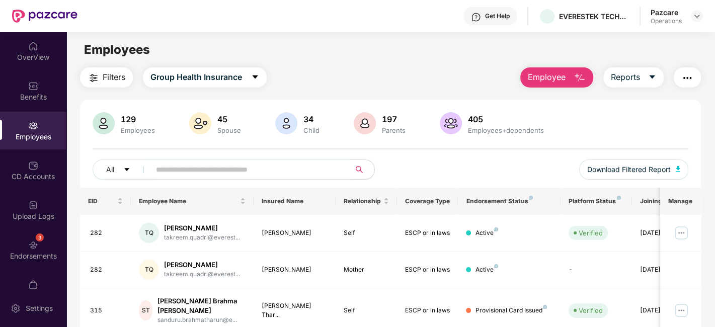
click at [202, 173] on input "text" at bounding box center [246, 169] width 181 height 15
paste input "***"
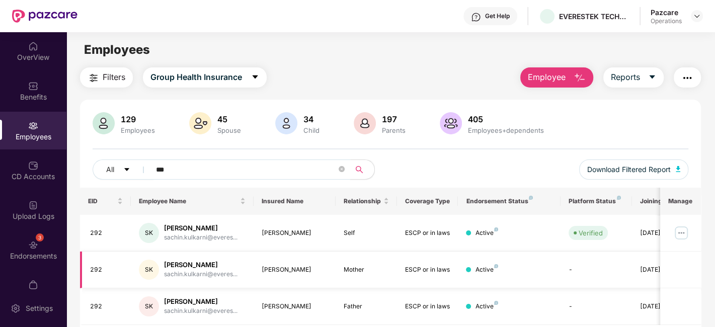
scroll to position [33, 0]
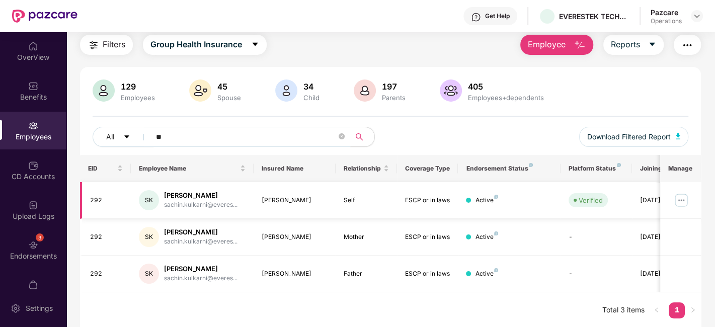
type input "*"
paste input "***"
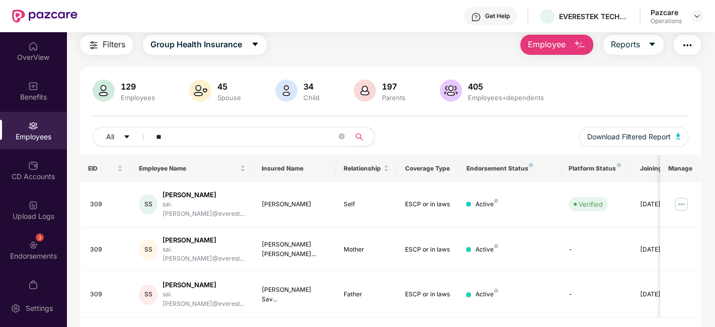
type input "*"
paste input "***"
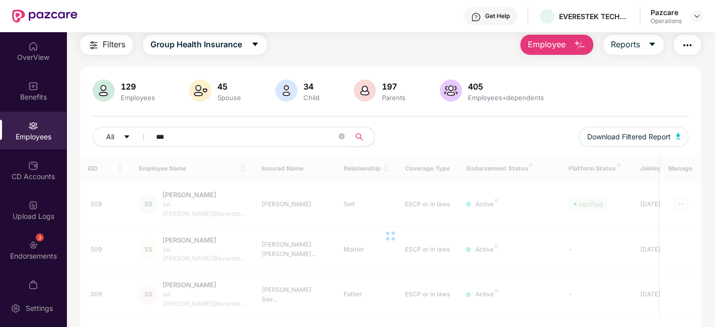
scroll to position [32, 0]
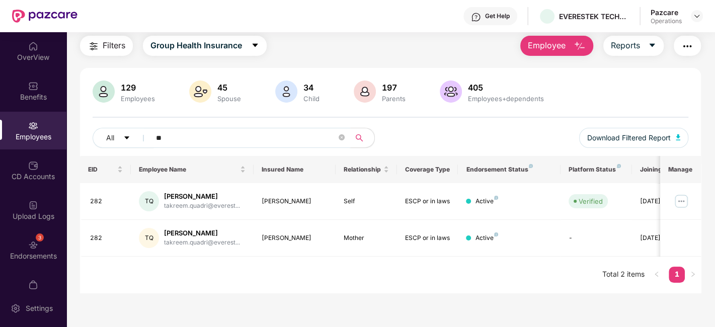
type input "*"
paste input "***"
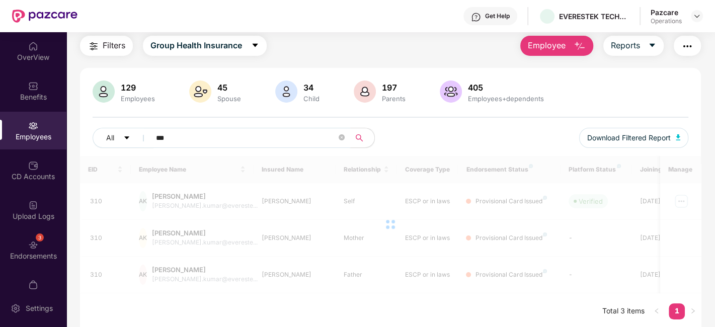
scroll to position [33, 0]
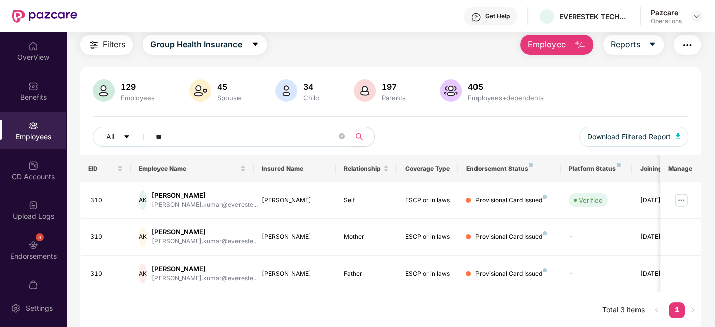
type input "*"
paste input "***"
type input "***"
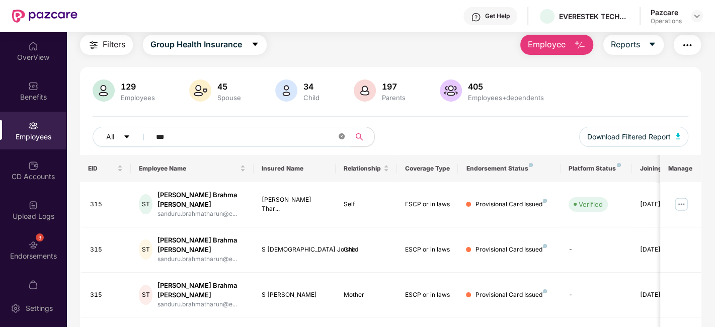
click at [341, 133] on icon "close-circle" at bounding box center [342, 136] width 6 height 6
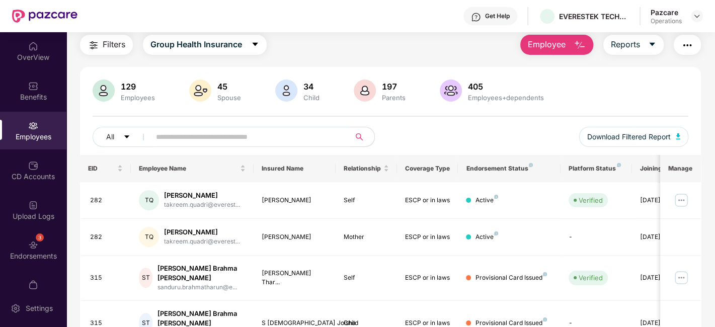
paste input "***"
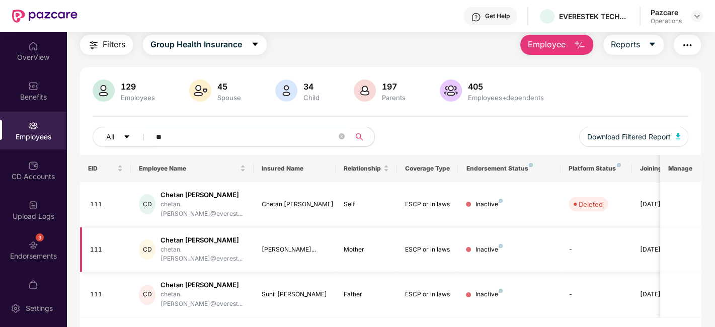
type input "*"
paste input "***"
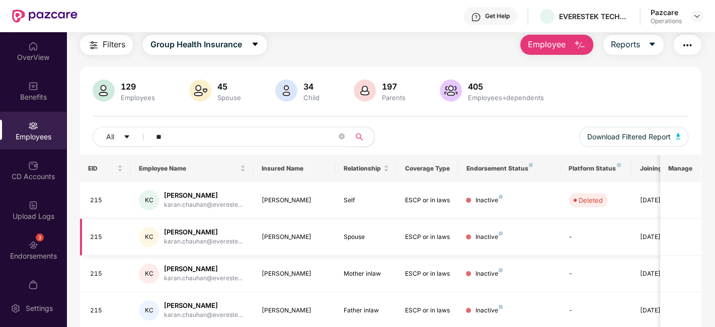
type input "*"
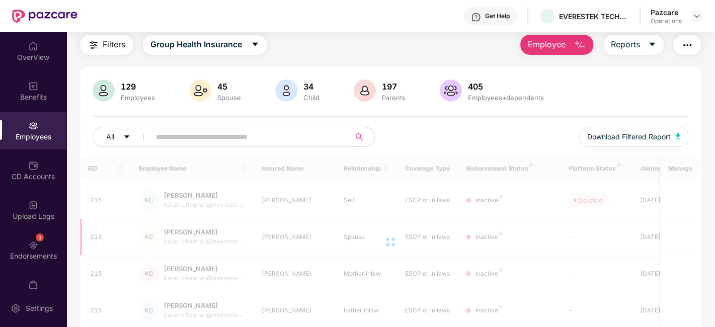
paste input "***"
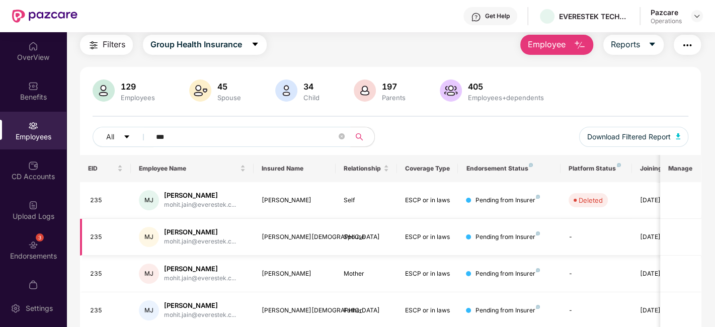
type input "***"
